Goal: Navigation & Orientation: Find specific page/section

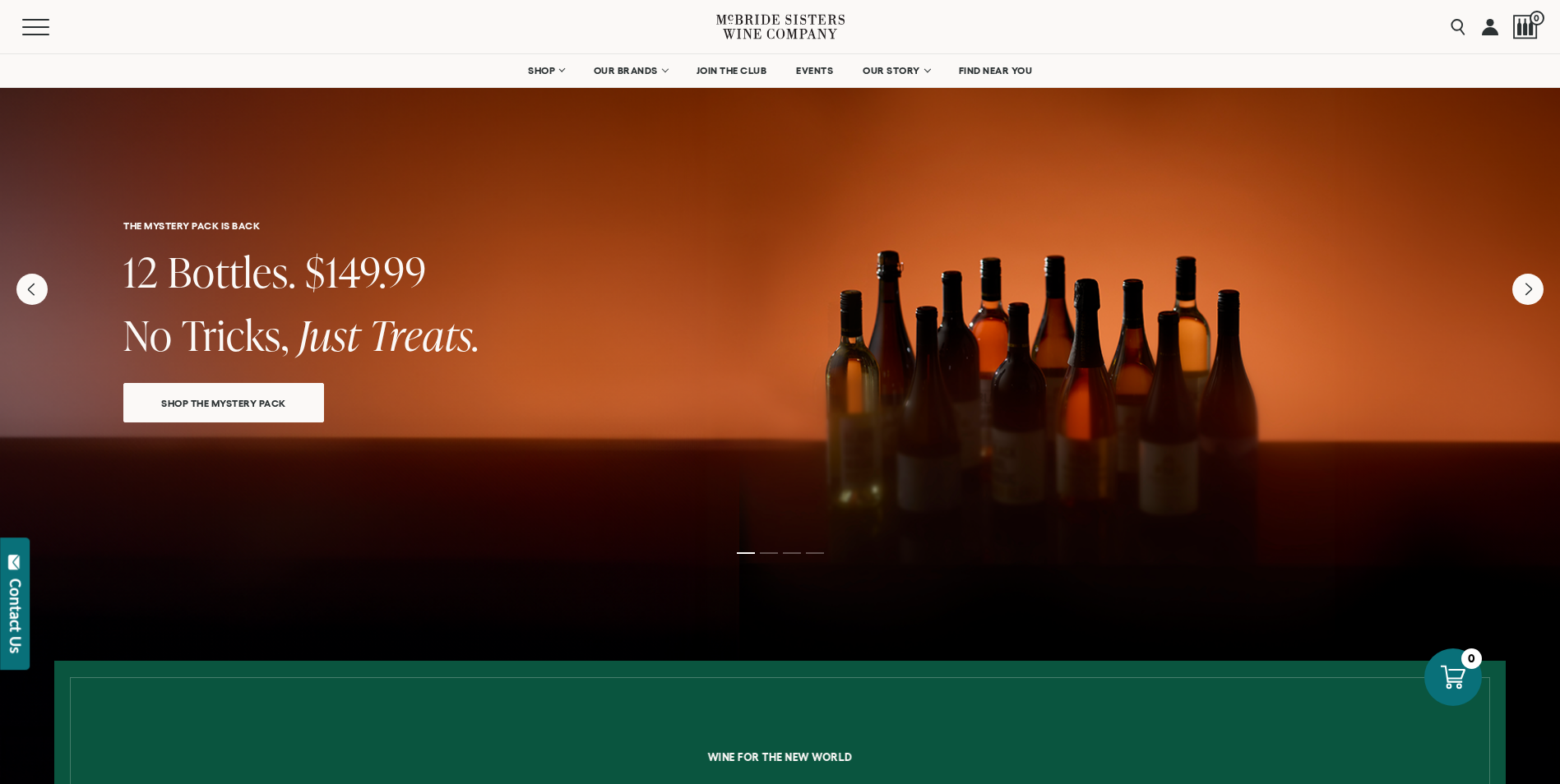
click at [5, 27] on div "Menu Search 0" at bounding box center [780, 26] width 1560 height 53
click at [28, 29] on button "Menu" at bounding box center [52, 26] width 59 height 17
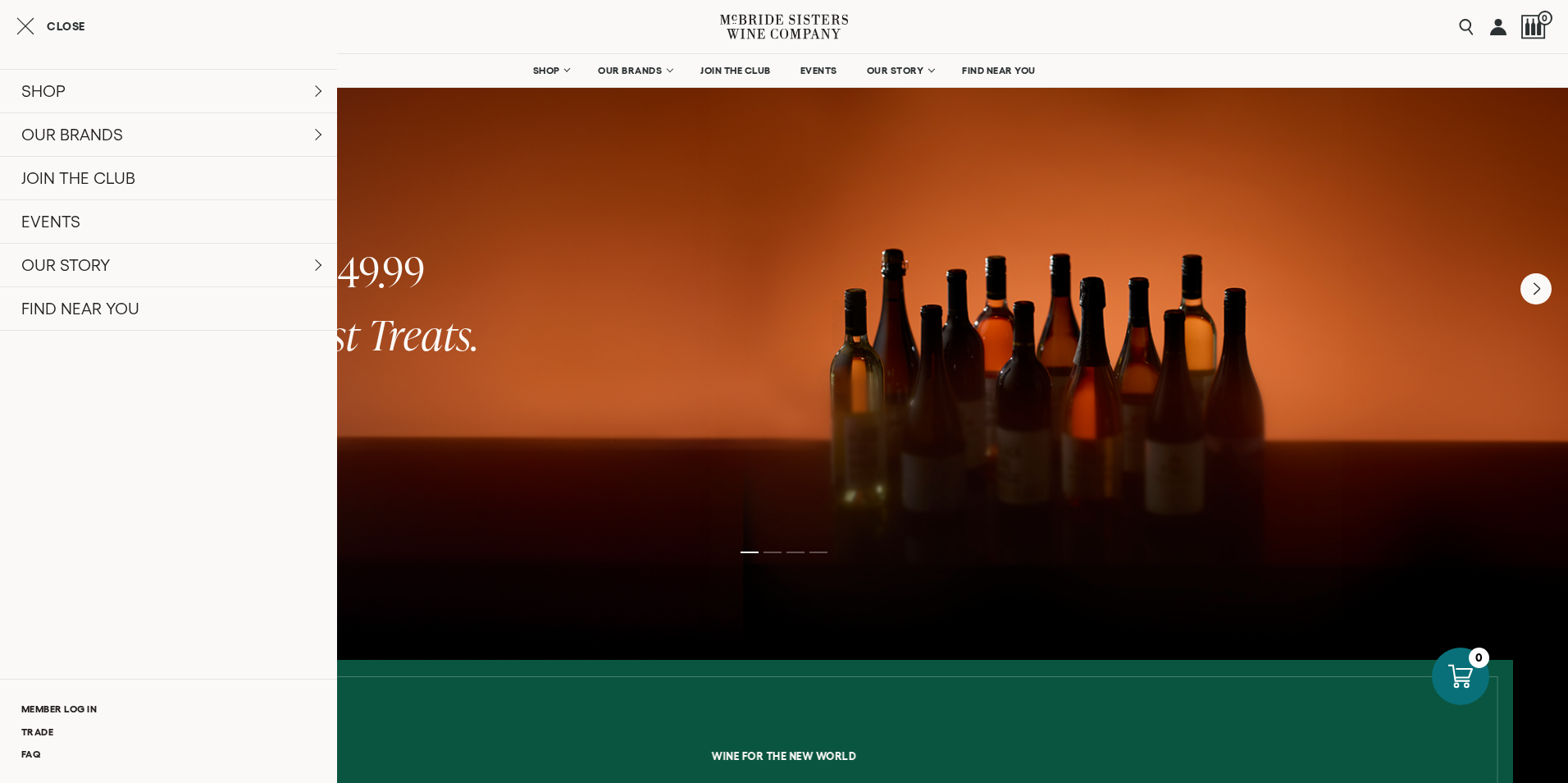
click at [1264, 35] on div "Menu Search 0" at bounding box center [784, 26] width 1568 height 53
click at [82, 318] on link "FIND NEAR YOU" at bounding box center [169, 309] width 337 height 45
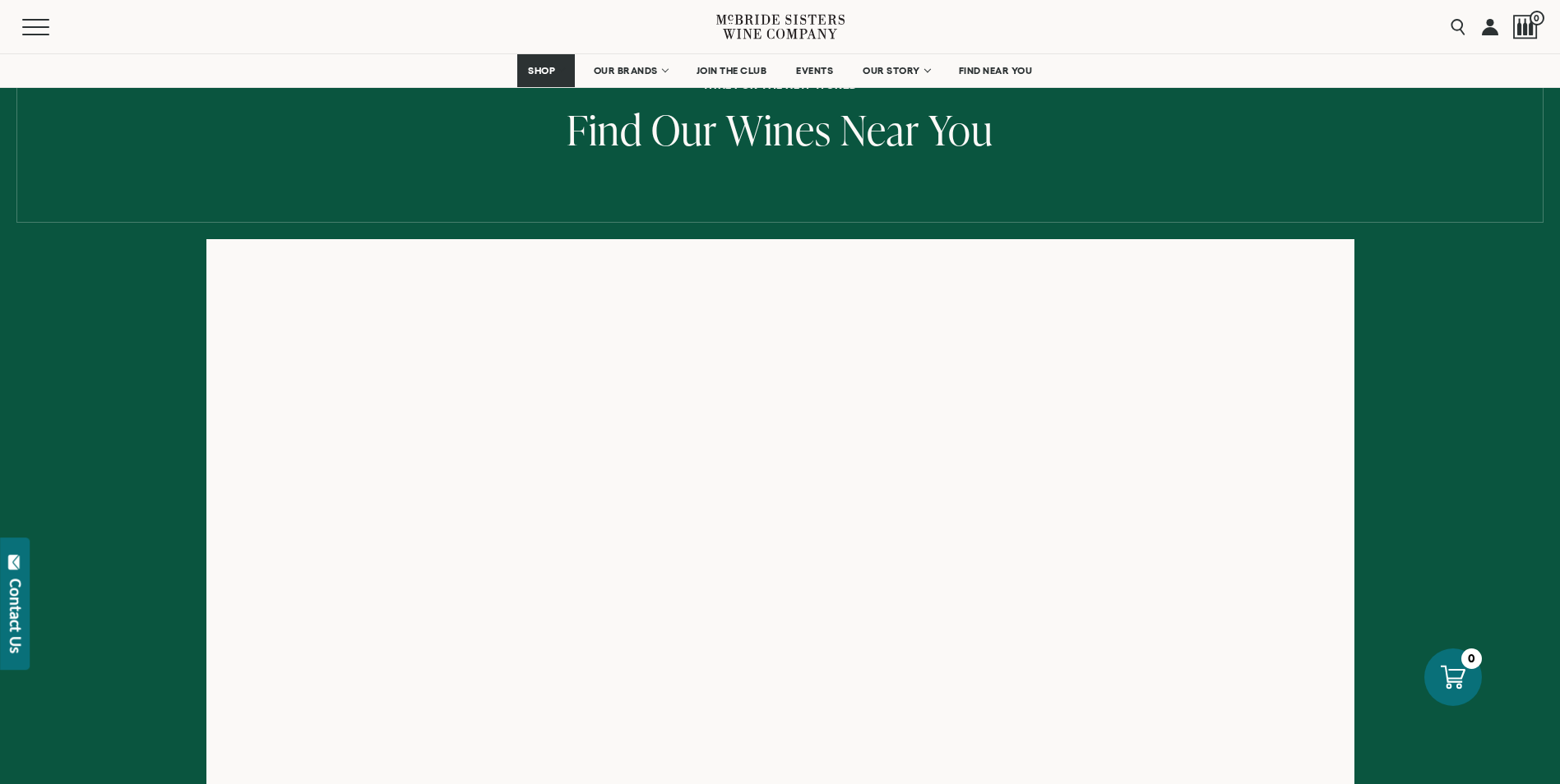
scroll to position [164, 0]
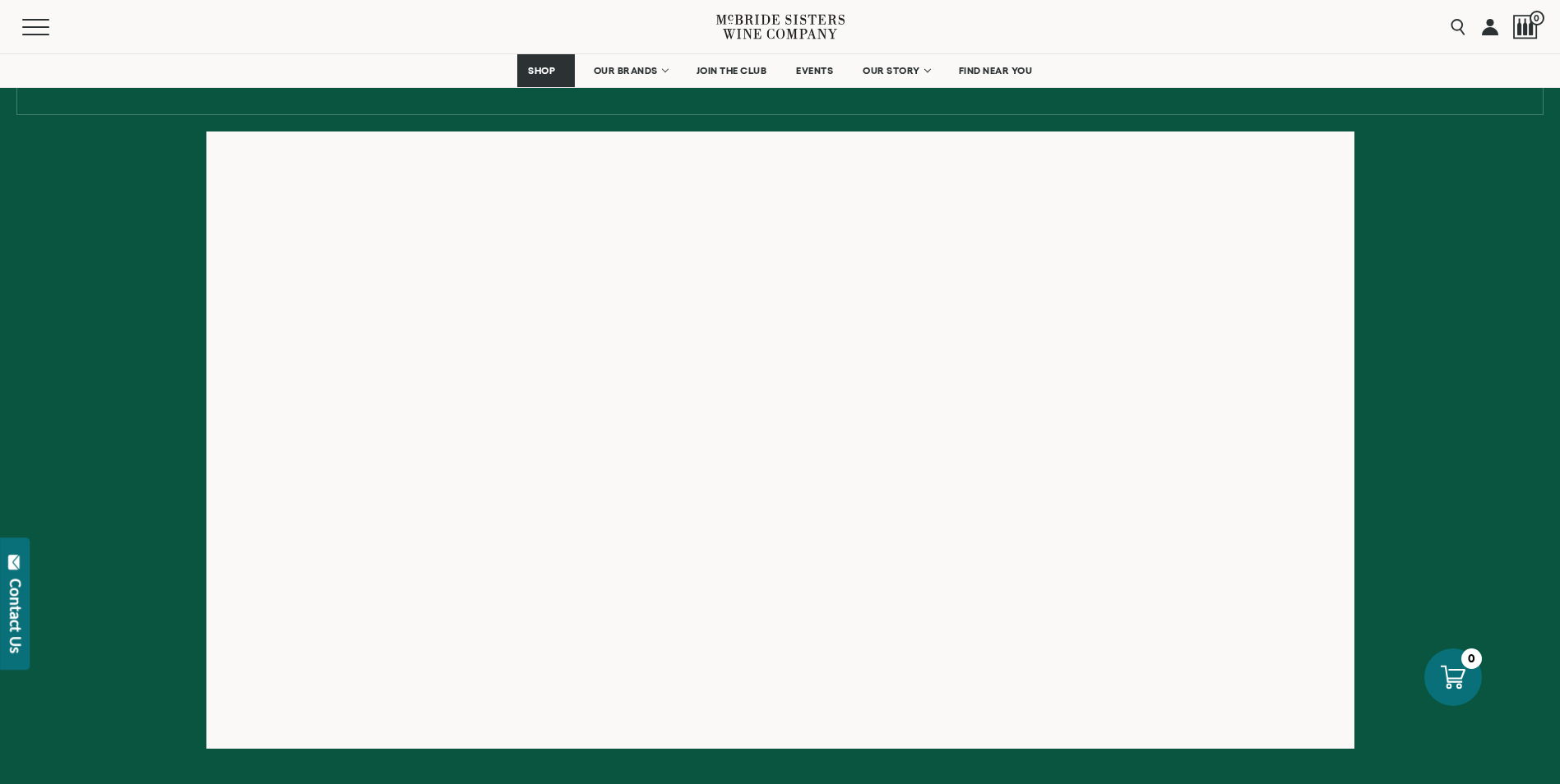
scroll to position [247, 0]
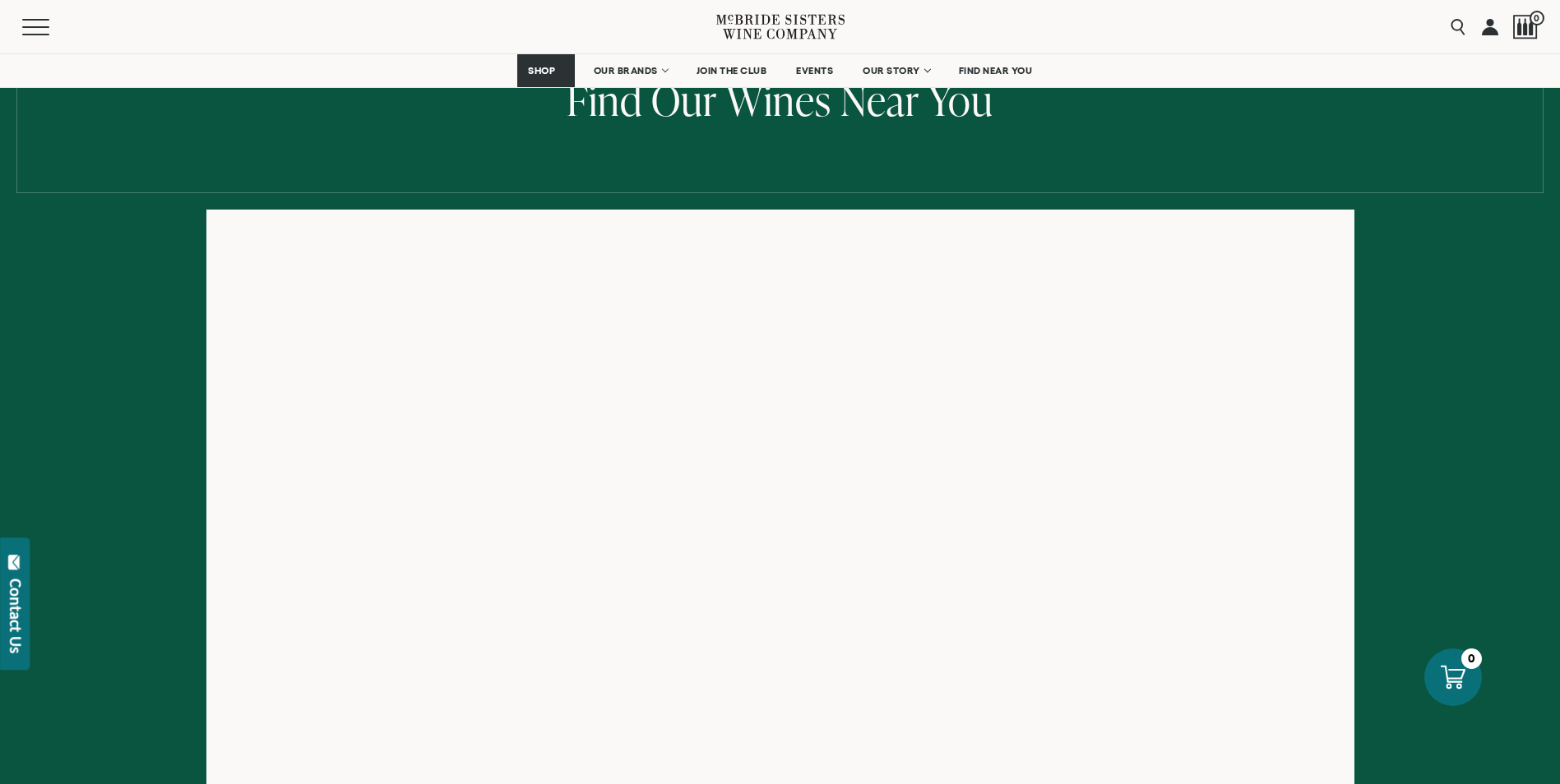
scroll to position [164, 0]
